Goal: Obtain resource: Obtain resource

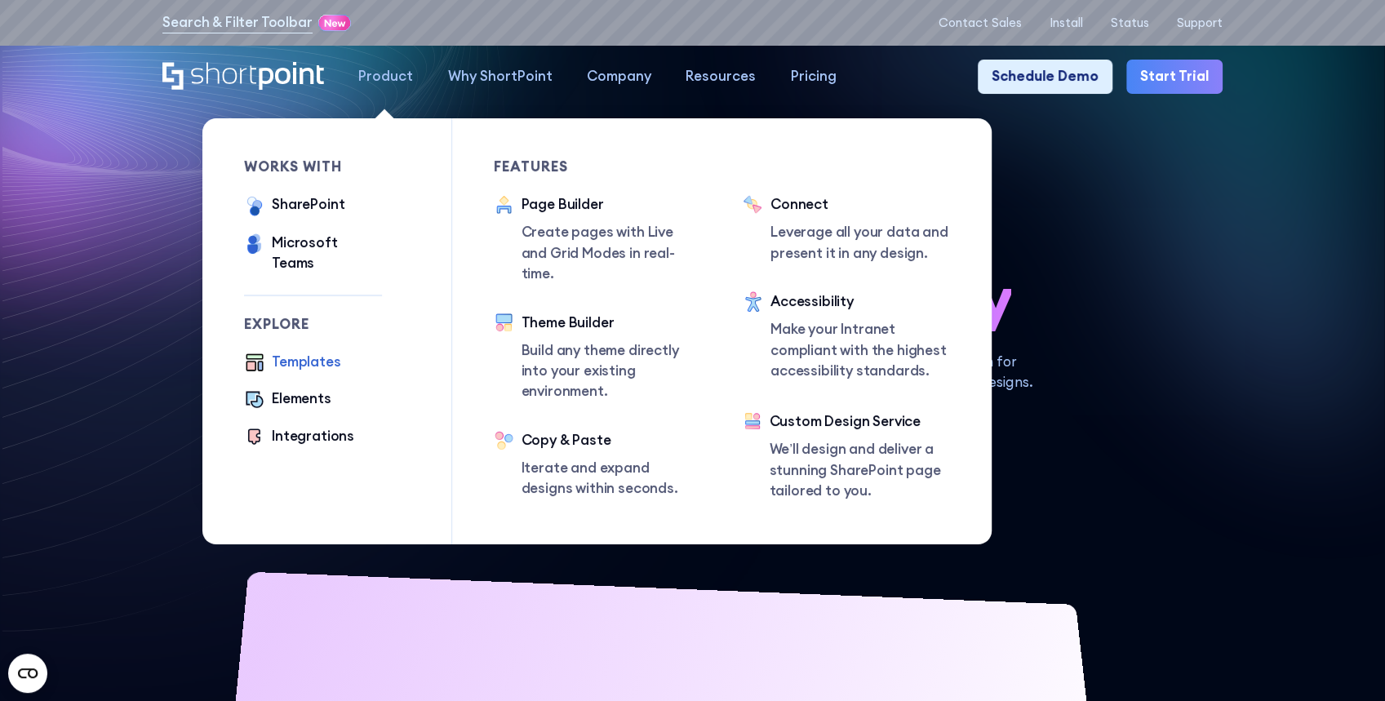
click at [305, 352] on div "Templates" at bounding box center [306, 362] width 69 height 20
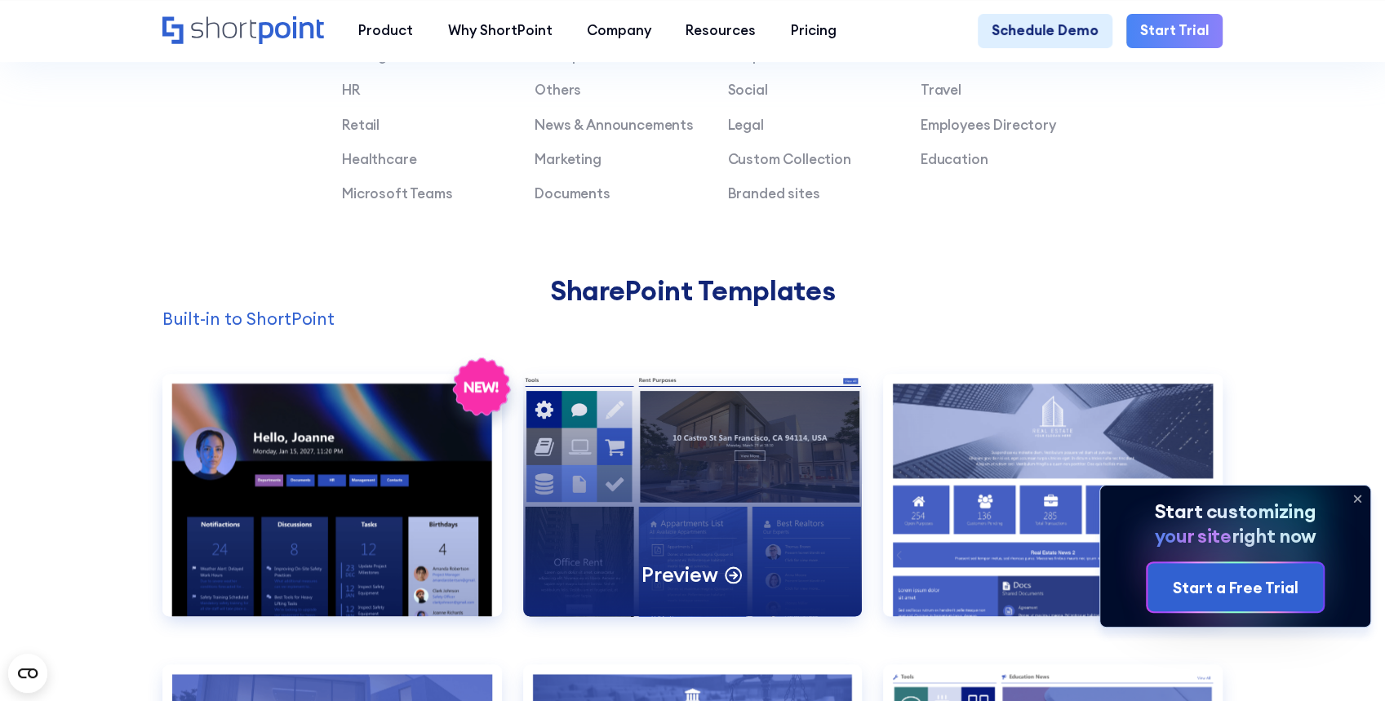
scroll to position [1414, 0]
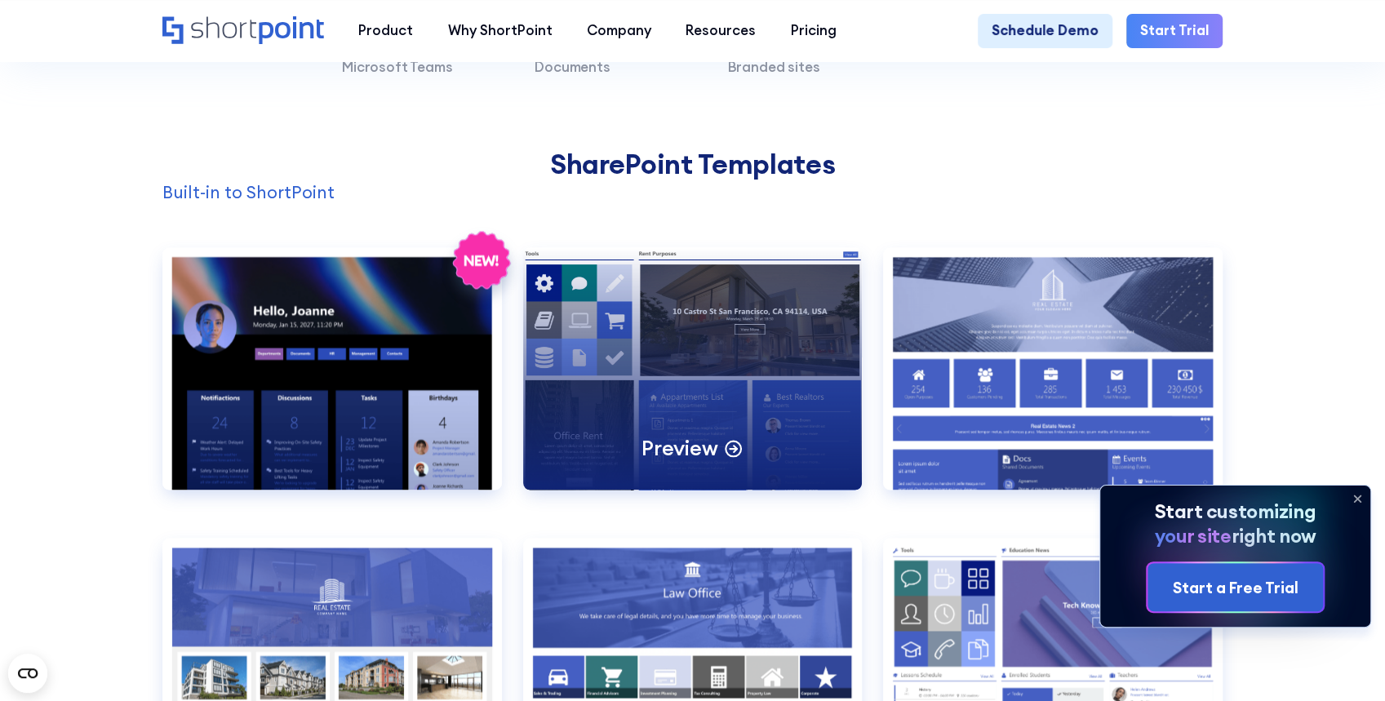
click at [667, 393] on div "Preview" at bounding box center [693, 368] width 340 height 242
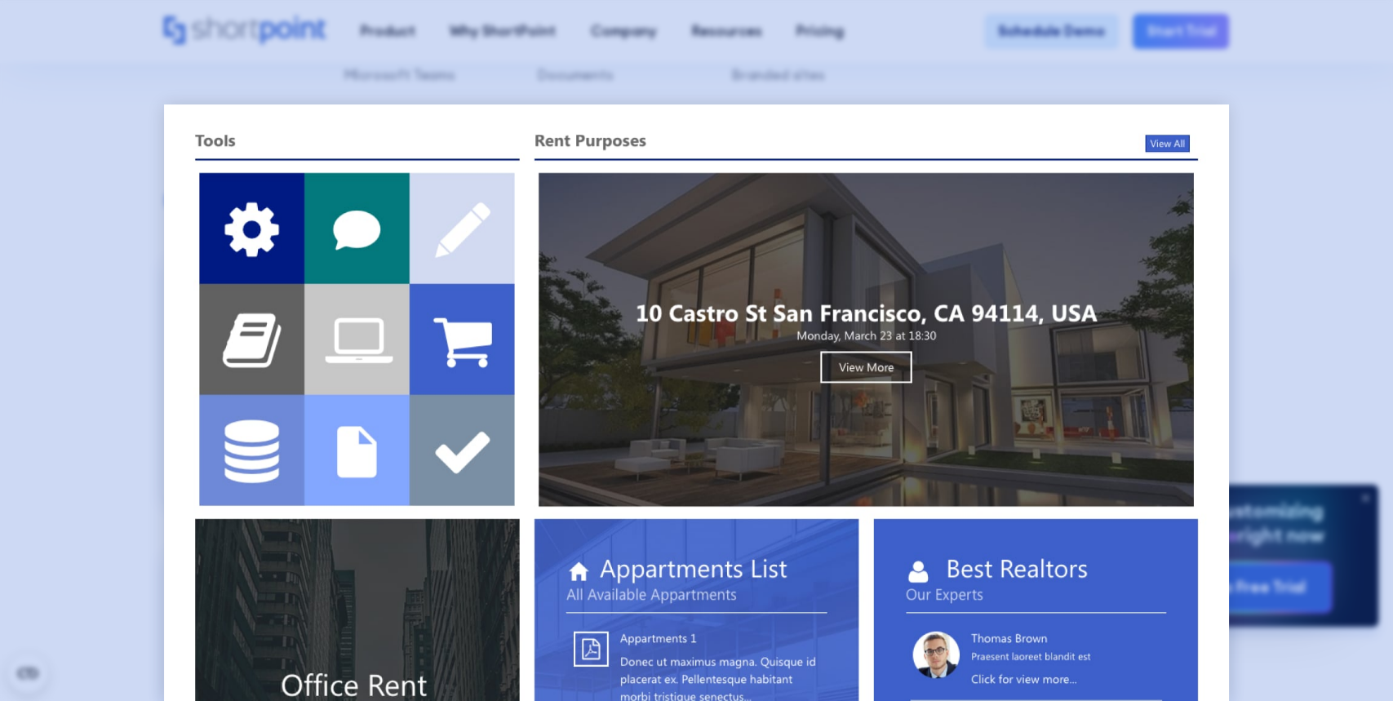
click at [1254, 158] on div at bounding box center [696, 350] width 1393 height 701
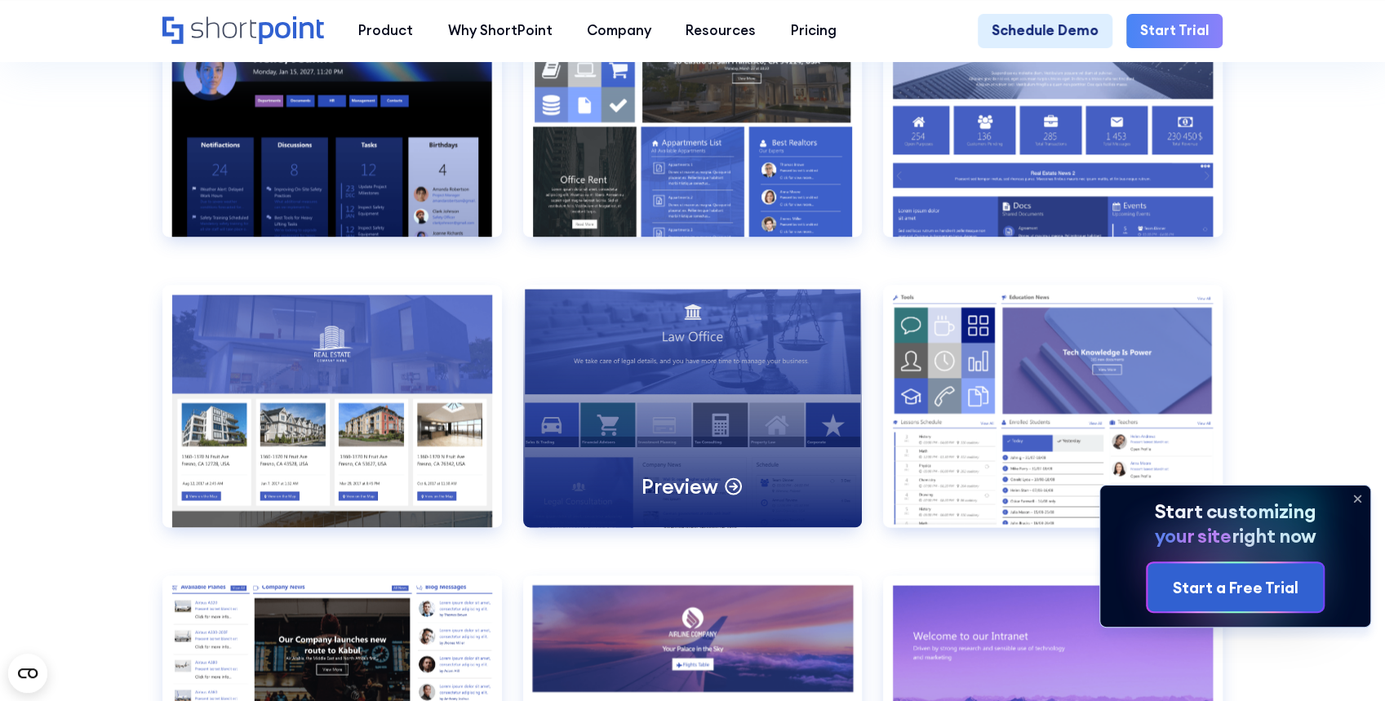
scroll to position [1686, 0]
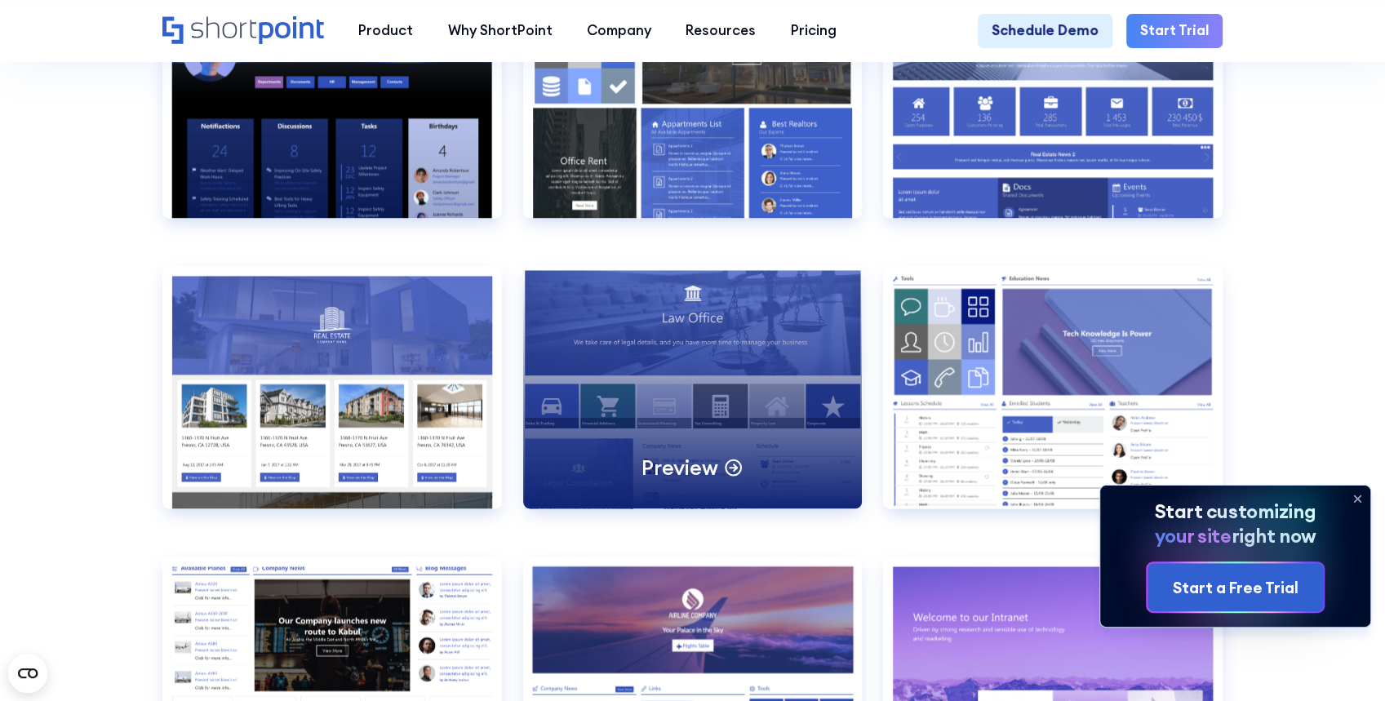
click at [709, 440] on div "Preview" at bounding box center [693, 387] width 340 height 242
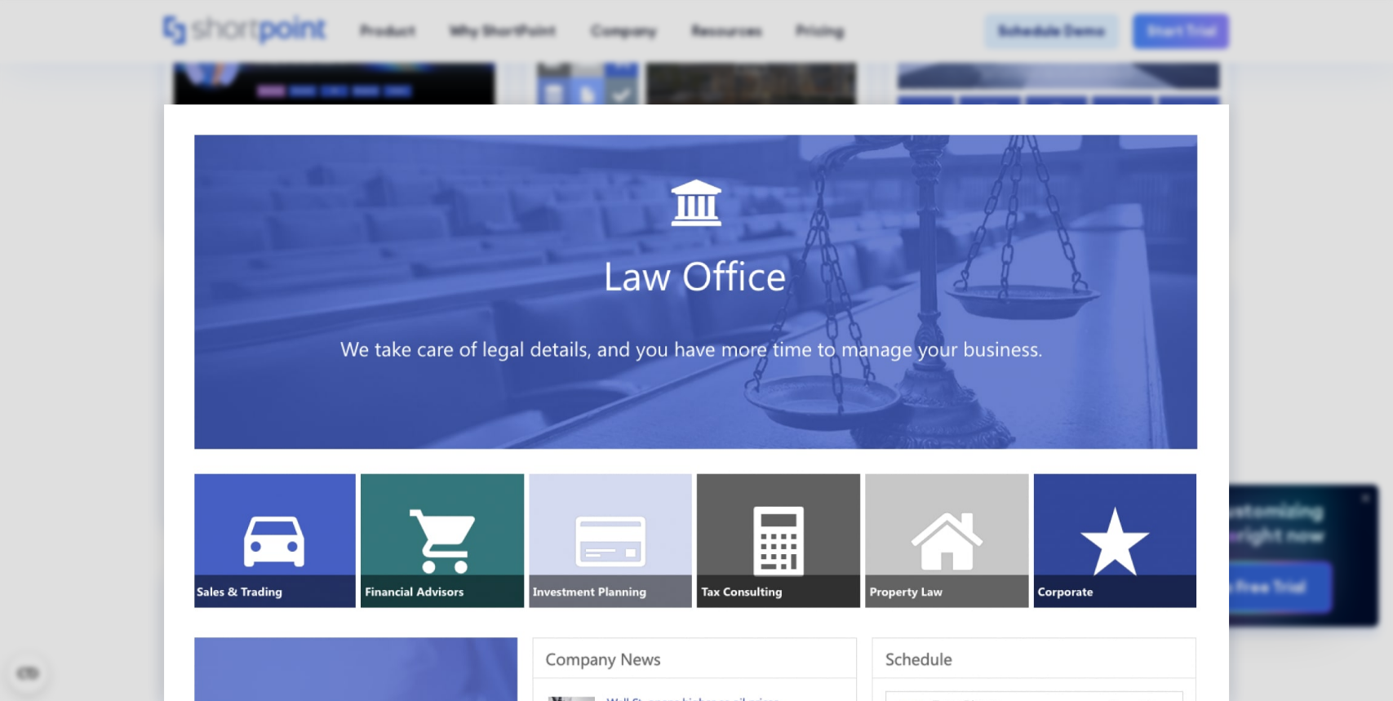
drag, startPoint x: 1298, startPoint y: 132, endPoint x: 1284, endPoint y: 176, distance: 46.2
click at [1295, 135] on div at bounding box center [696, 350] width 1393 height 701
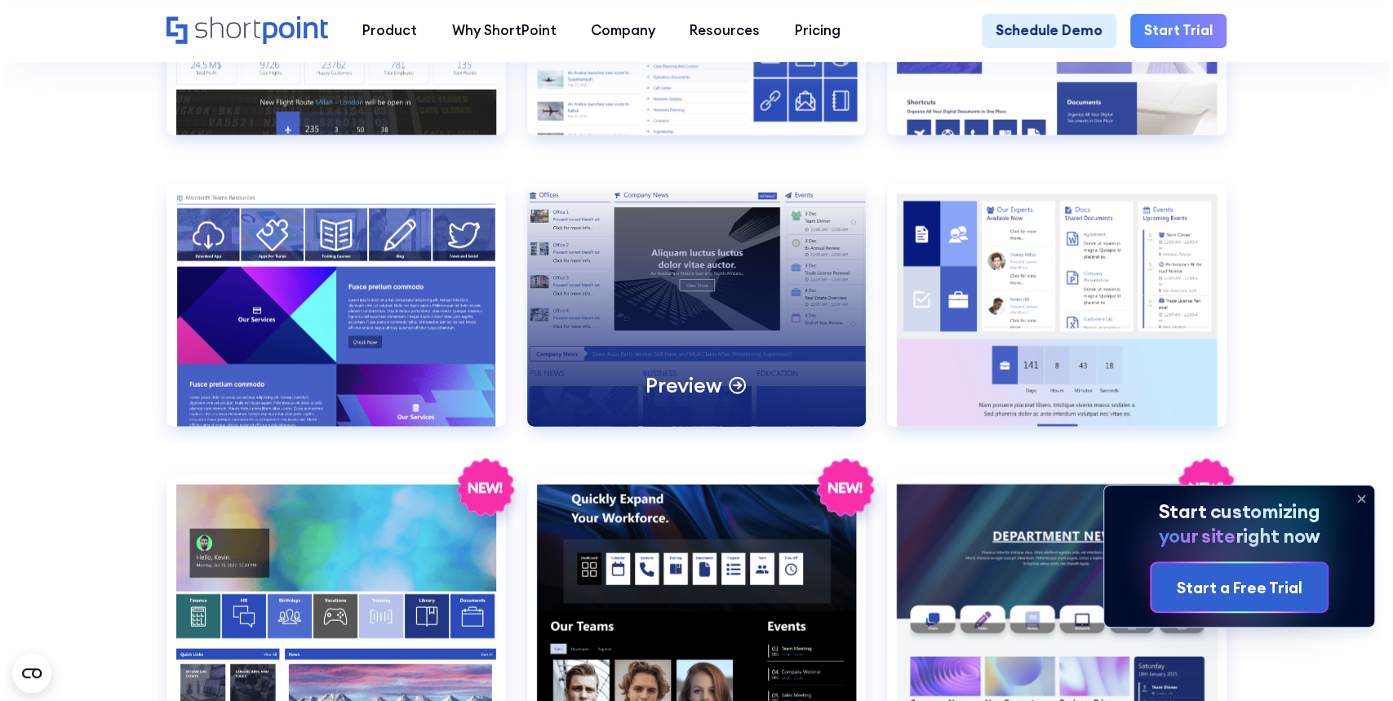
scroll to position [2339, 0]
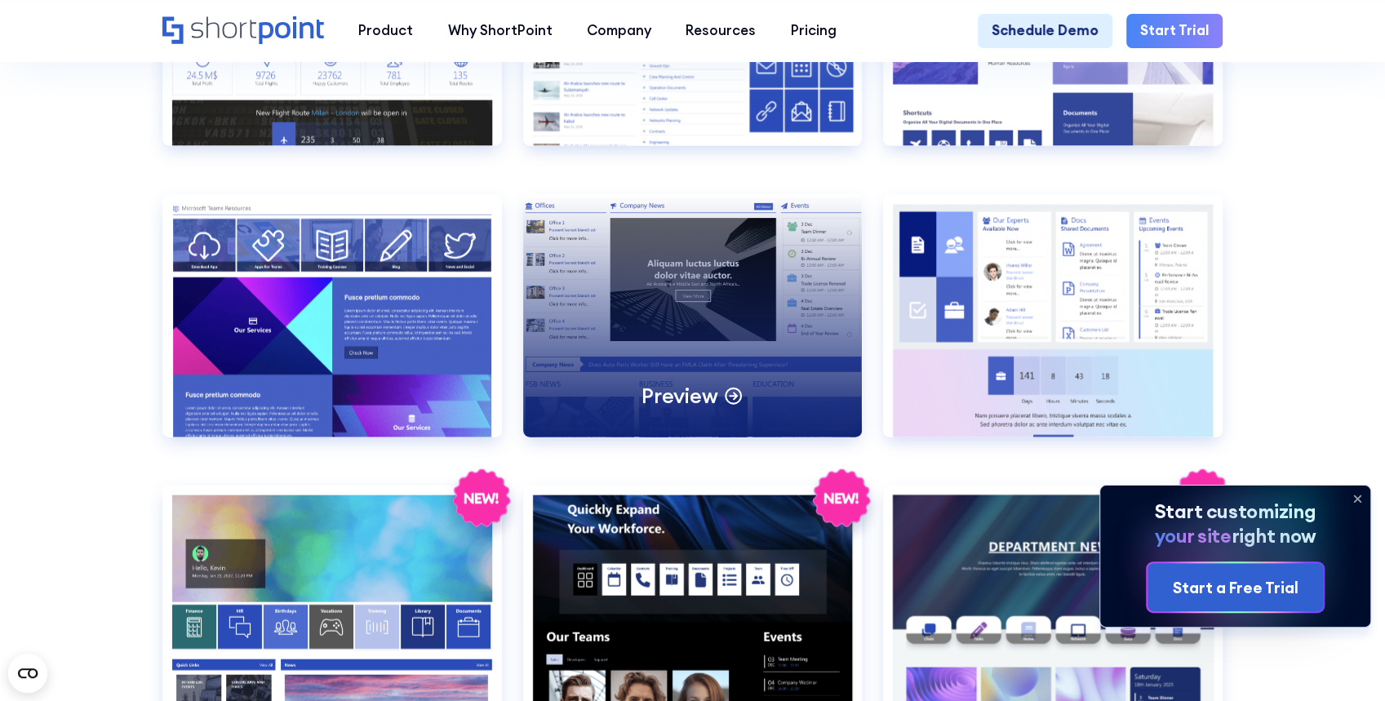
click at [731, 405] on icon at bounding box center [733, 394] width 20 height 20
